Goal: Task Accomplishment & Management: Complete application form

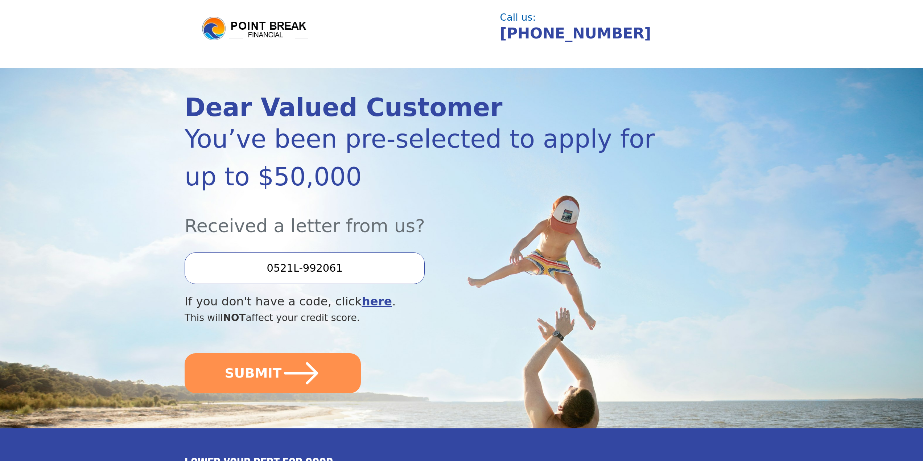
scroll to position [36, 0]
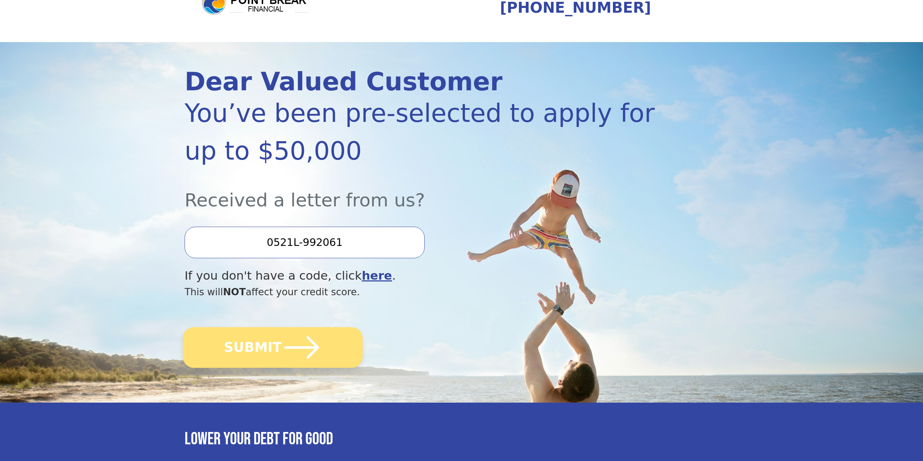
click at [311, 361] on icon "submit" at bounding box center [302, 347] width 40 height 40
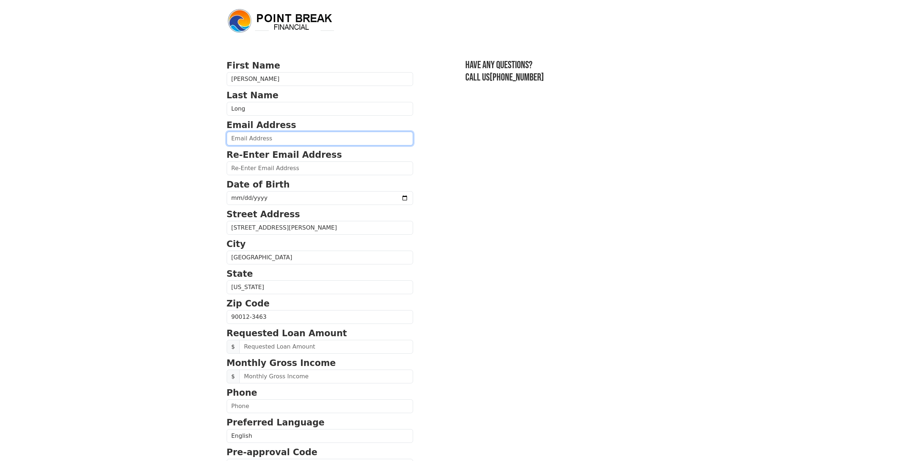
click at [294, 141] on input "email" at bounding box center [320, 139] width 186 height 14
type input "[EMAIL_ADDRESS][PERSON_NAME][DOMAIN_NAME]"
click at [282, 170] on input "email" at bounding box center [320, 168] width 186 height 14
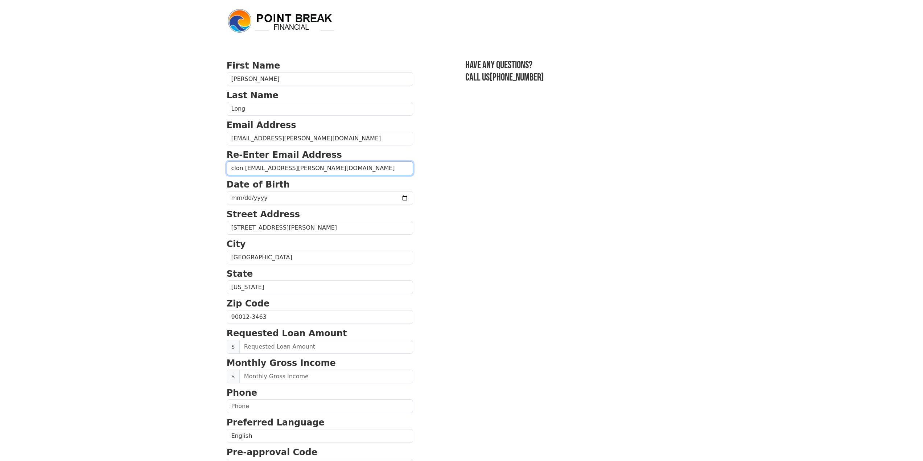
click at [244, 169] on input "clon [EMAIL_ADDRESS][PERSON_NAME][DOMAIN_NAME]" at bounding box center [320, 168] width 186 height 14
type input "[EMAIL_ADDRESS][PERSON_NAME][DOMAIN_NAME]"
click at [263, 199] on input "date" at bounding box center [320, 198] width 186 height 14
click at [232, 197] on input "date" at bounding box center [320, 198] width 186 height 14
type input "[DATE]"
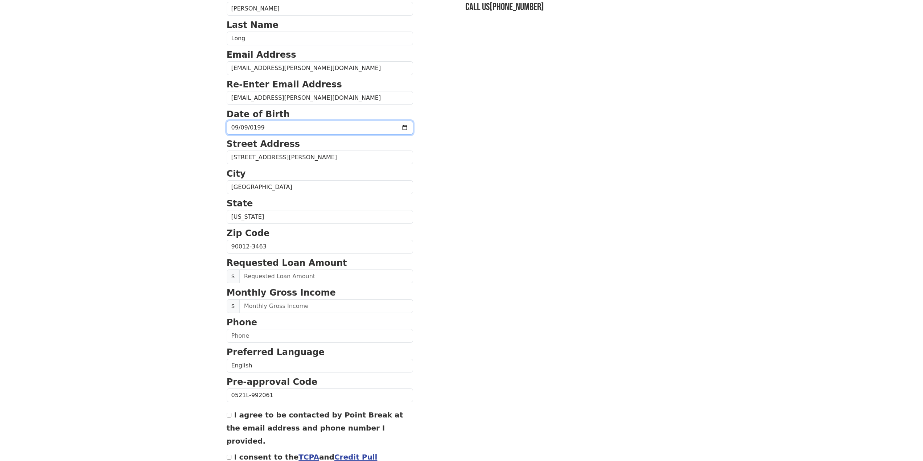
scroll to position [73, 0]
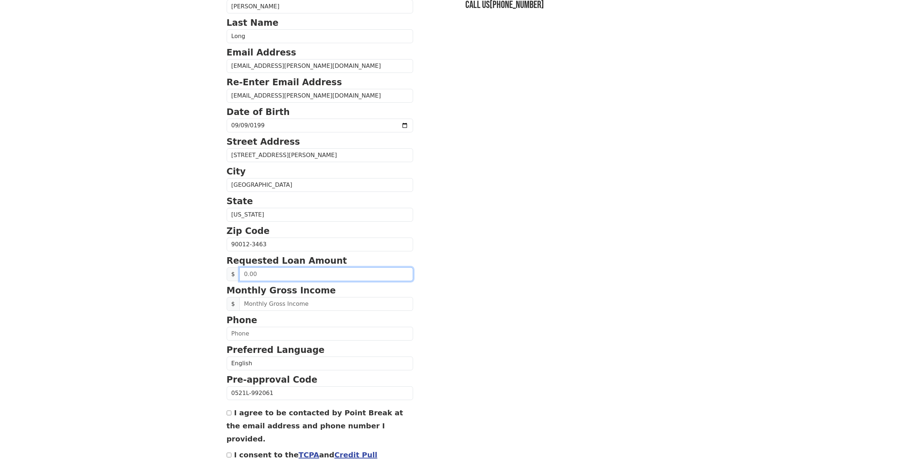
click at [265, 274] on input "text" at bounding box center [326, 274] width 174 height 14
click at [253, 273] on input "text" at bounding box center [326, 274] width 174 height 14
click at [243, 274] on input "text" at bounding box center [326, 274] width 174 height 14
click at [159, 284] on body "First Name [PERSON_NAME] Last Name Long Email Address [EMAIL_ADDRESS][PERSON_NA…" at bounding box center [461, 157] width 923 height 461
click at [277, 277] on input "text" at bounding box center [326, 274] width 174 height 14
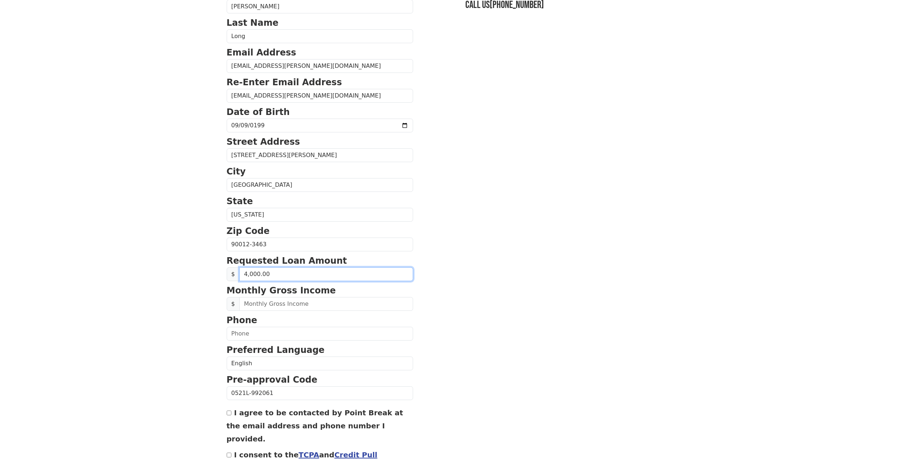
type input "40,000.00"
click at [299, 305] on input "text" at bounding box center [326, 304] width 174 height 14
type input "5,000.00"
click at [288, 333] on input "text" at bounding box center [320, 334] width 186 height 14
type input "[PHONE_NUMBER]"
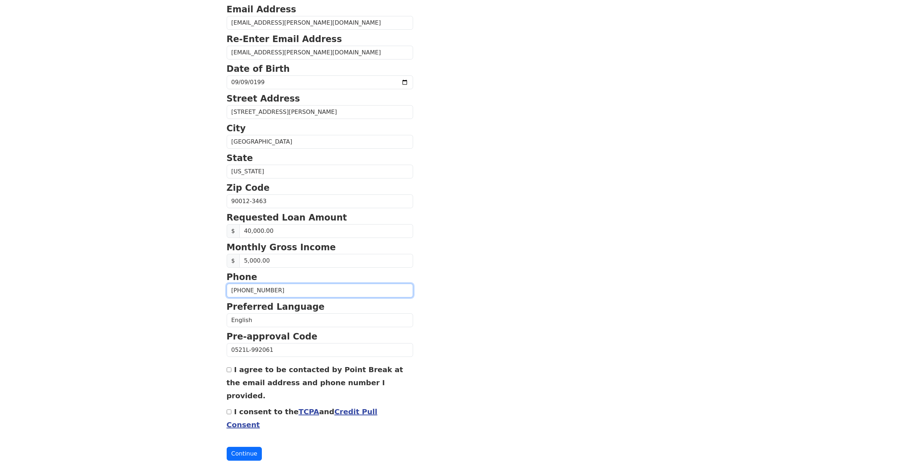
scroll to position [116, 0]
click at [228, 369] on input "I agree to be contacted by Point Break at the email address and phone number I …" at bounding box center [229, 369] width 5 height 5
checkbox input "true"
click at [230, 409] on input "I consent to the TCPA and Credit Pull Consent" at bounding box center [229, 411] width 5 height 5
checkbox input "true"
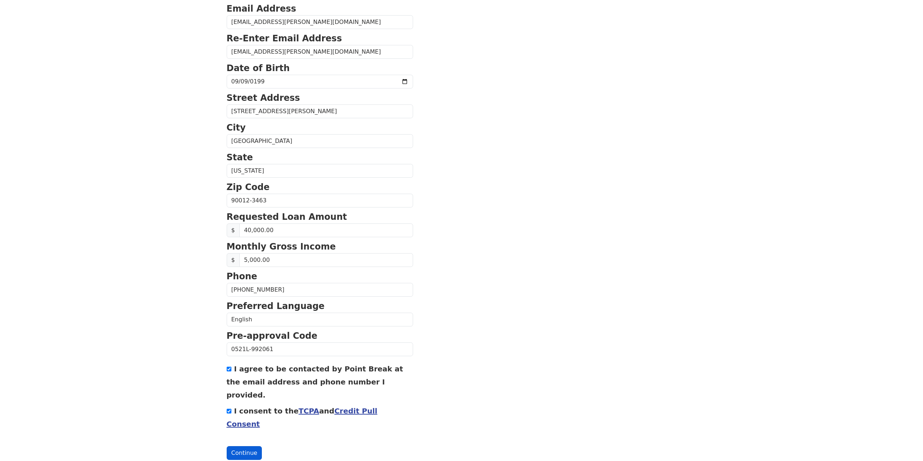
click at [239, 446] on button "Continue" at bounding box center [245, 453] width 36 height 14
